Goal: Find specific page/section: Find specific page/section

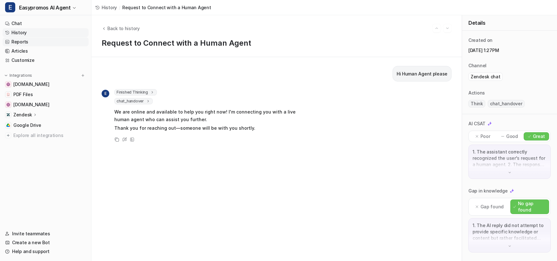
click at [56, 45] on link "Reports" at bounding box center [46, 41] width 86 height 9
click at [43, 44] on link "Reports" at bounding box center [46, 41] width 86 height 9
click at [28, 43] on link "Reports" at bounding box center [46, 41] width 86 height 9
click at [28, 44] on link "Reports" at bounding box center [46, 41] width 86 height 9
click at [29, 42] on link "Reports" at bounding box center [46, 41] width 86 height 9
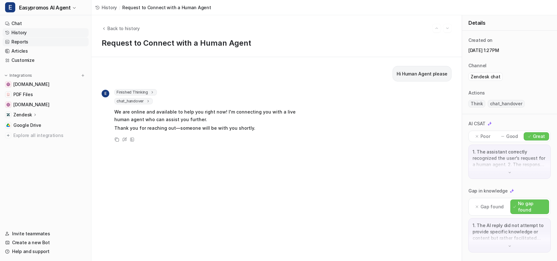
click at [30, 42] on link "Reports" at bounding box center [46, 41] width 86 height 9
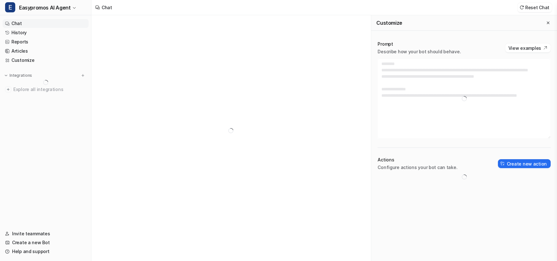
type textarea "**********"
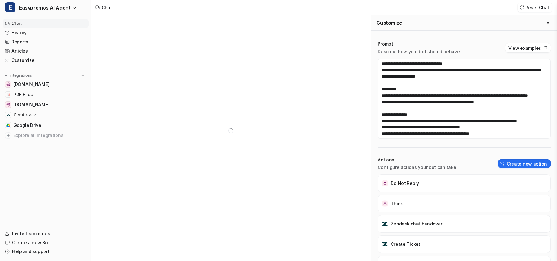
click at [548, 22] on icon "Close flyout" at bounding box center [548, 23] width 4 height 4
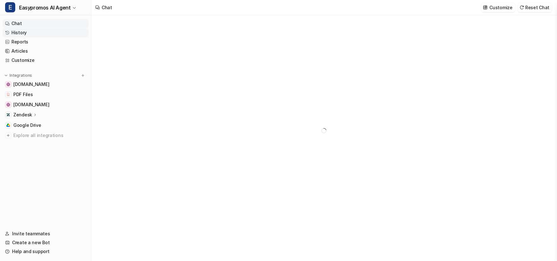
click at [51, 30] on link "History" at bounding box center [46, 32] width 86 height 9
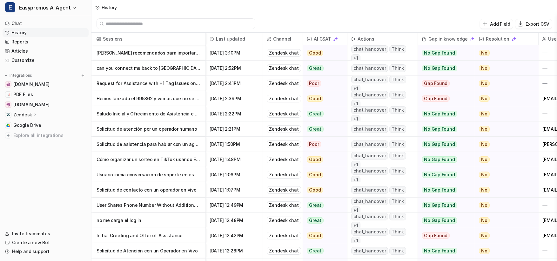
click at [161, 57] on p "[PERSON_NAME] recomendados para importar participantes en un sorteo" at bounding box center [149, 52] width 104 height 15
click at [150, 95] on p "Hemos lanzado el 995862 y vemos que no se está visualizando la gráfica de resul…" at bounding box center [149, 98] width 104 height 15
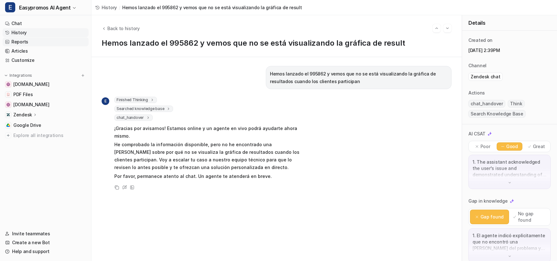
click at [41, 42] on link "Reports" at bounding box center [46, 41] width 86 height 9
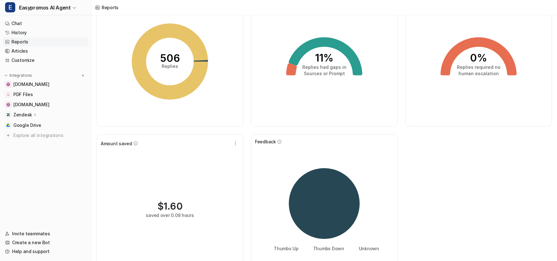
scroll to position [61, 0]
